Goal: Task Accomplishment & Management: Complete application form

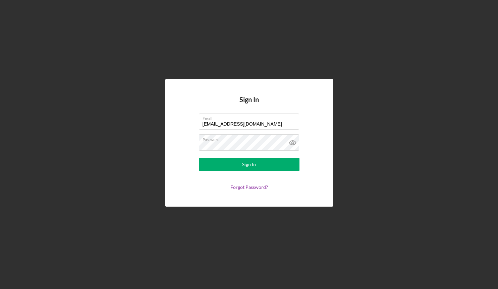
type input "[EMAIL_ADDRESS][DOMAIN_NAME]"
click at [243, 166] on div "Sign In" at bounding box center [249, 164] width 14 height 13
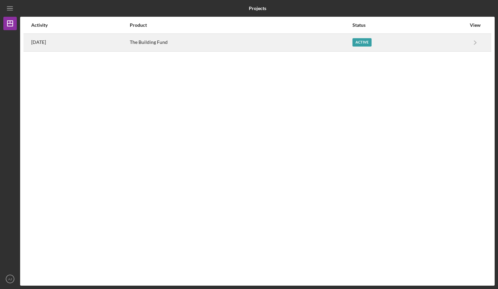
click at [371, 43] on div "Active" at bounding box center [361, 42] width 19 height 8
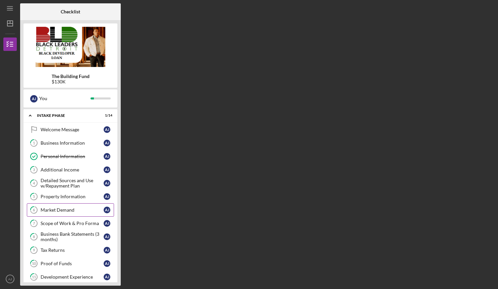
scroll to position [80, 0]
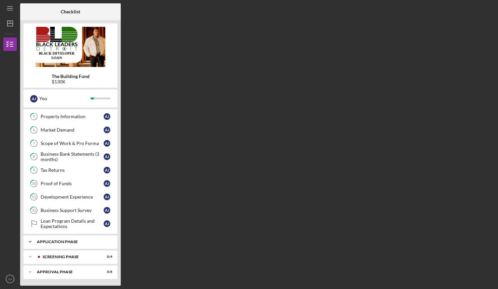
click at [58, 243] on div "Application Phase" at bounding box center [73, 242] width 72 height 4
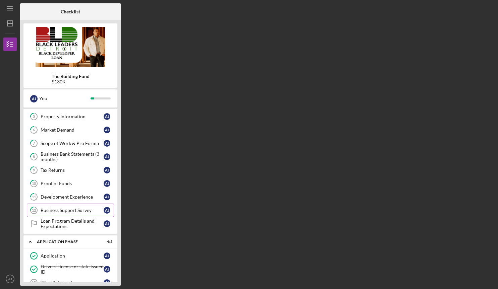
scroll to position [151, 0]
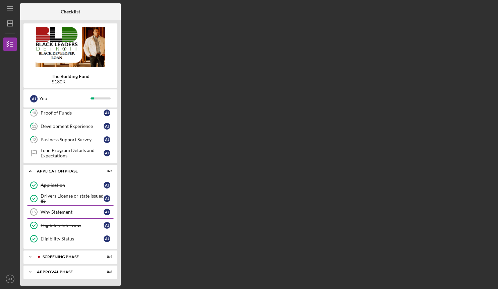
click at [60, 211] on div "Why Statement" at bounding box center [72, 211] width 63 height 5
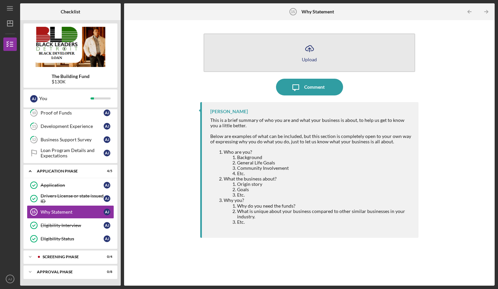
click at [305, 56] on icon "Icon/Upload" at bounding box center [309, 48] width 17 height 17
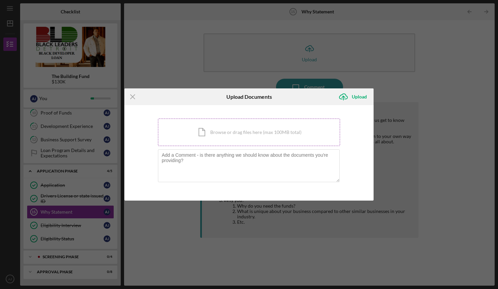
click at [201, 137] on div "Icon/Document Browse or drag files here (max 100MB total) Tap to choose files o…" at bounding box center [249, 132] width 182 height 27
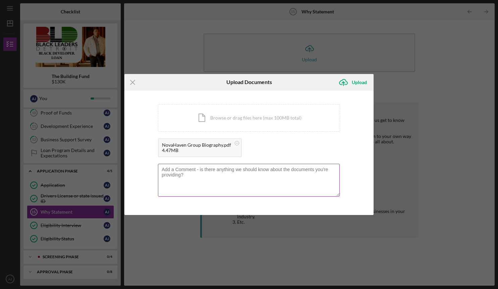
click at [191, 176] on textarea at bounding box center [249, 180] width 182 height 33
type textarea "H"
type textarea "w"
type textarea "D"
click at [251, 177] on textarea "NovaHaven Group - Biography" at bounding box center [249, 180] width 182 height 33
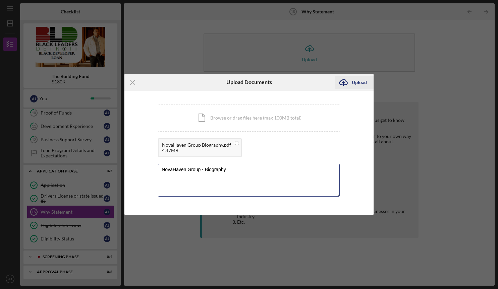
type textarea "NovaHaven Group - Biography"
click at [347, 83] on icon "Icon/Upload" at bounding box center [343, 82] width 17 height 17
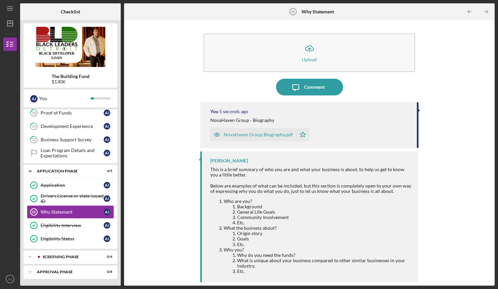
scroll to position [5, 0]
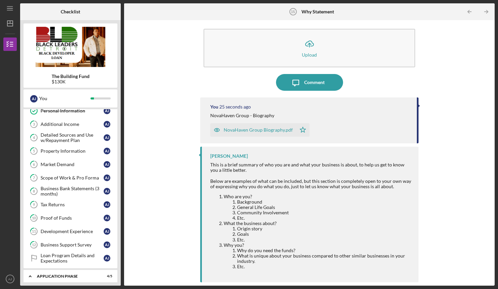
scroll to position [0, 0]
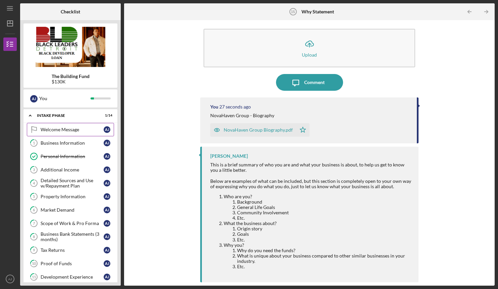
click at [63, 131] on div "Welcome Message" at bounding box center [72, 129] width 63 height 5
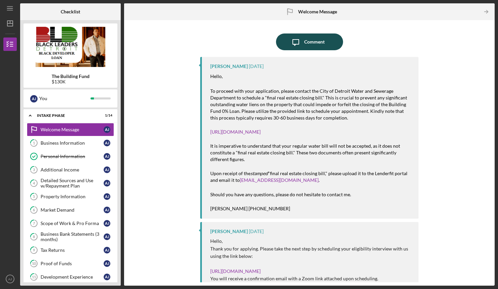
click at [284, 41] on button "Icon/Message Comment" at bounding box center [309, 42] width 67 height 17
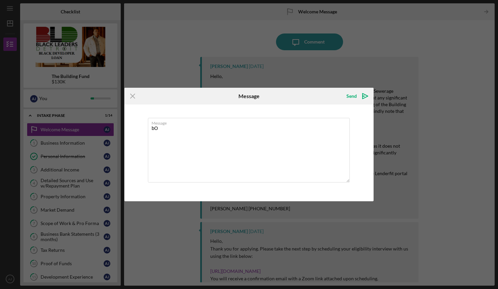
type textarea "b"
type textarea "B"
type textarea "Why Statement/ Biography has been added"
click at [355, 96] on div "Send" at bounding box center [351, 95] width 10 height 13
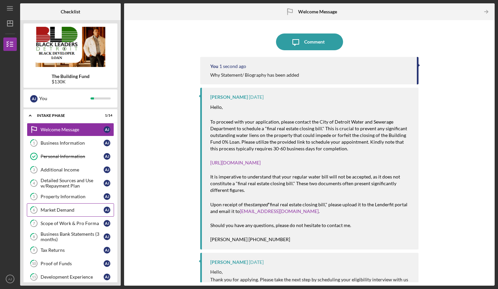
scroll to position [208, 0]
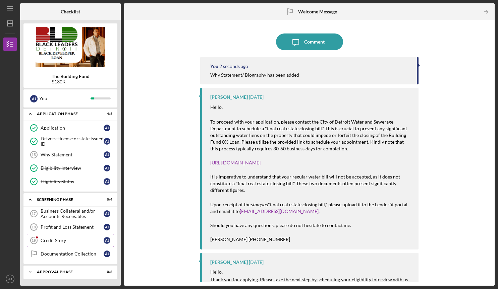
click at [48, 242] on div "Credit Story" at bounding box center [72, 240] width 63 height 5
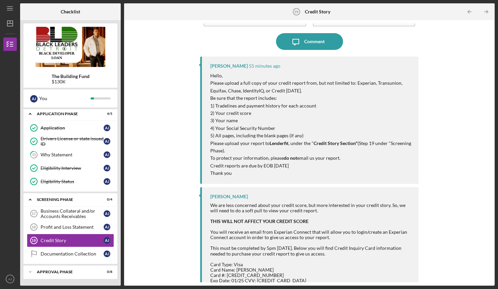
scroll to position [60, 0]
